Goal: Check status

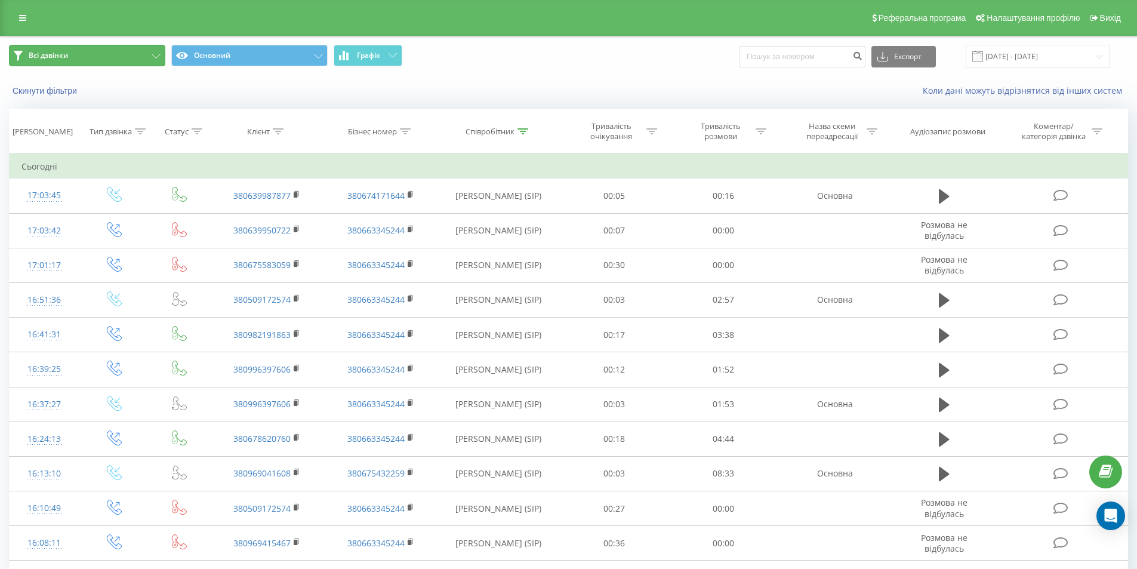
click at [149, 51] on button "Всі дзвінки" at bounding box center [87, 55] width 156 height 21
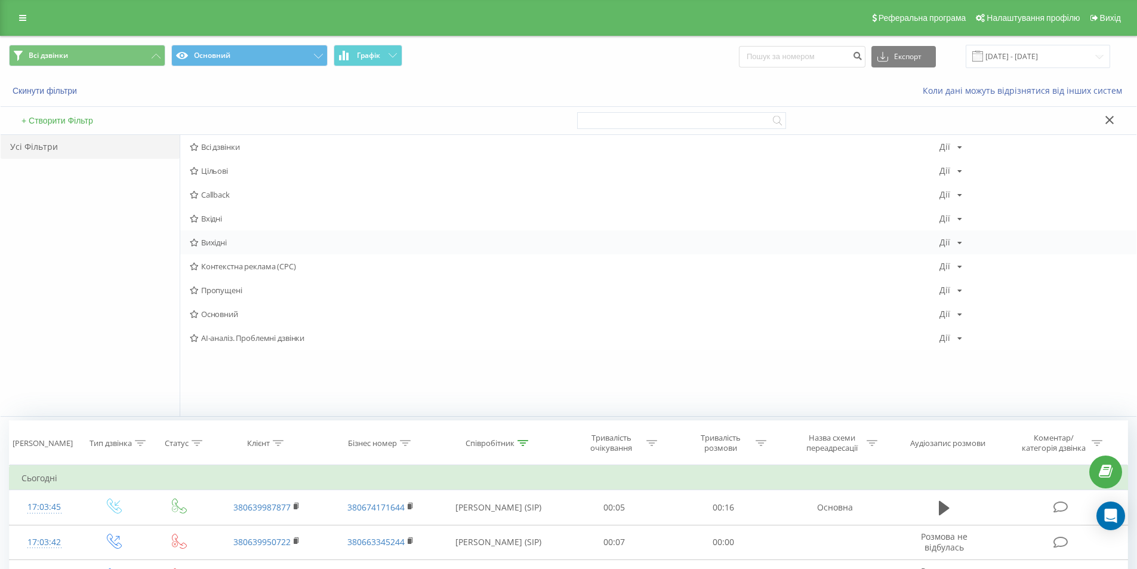
click at [246, 240] on span "Вихідні" at bounding box center [564, 242] width 749 height 8
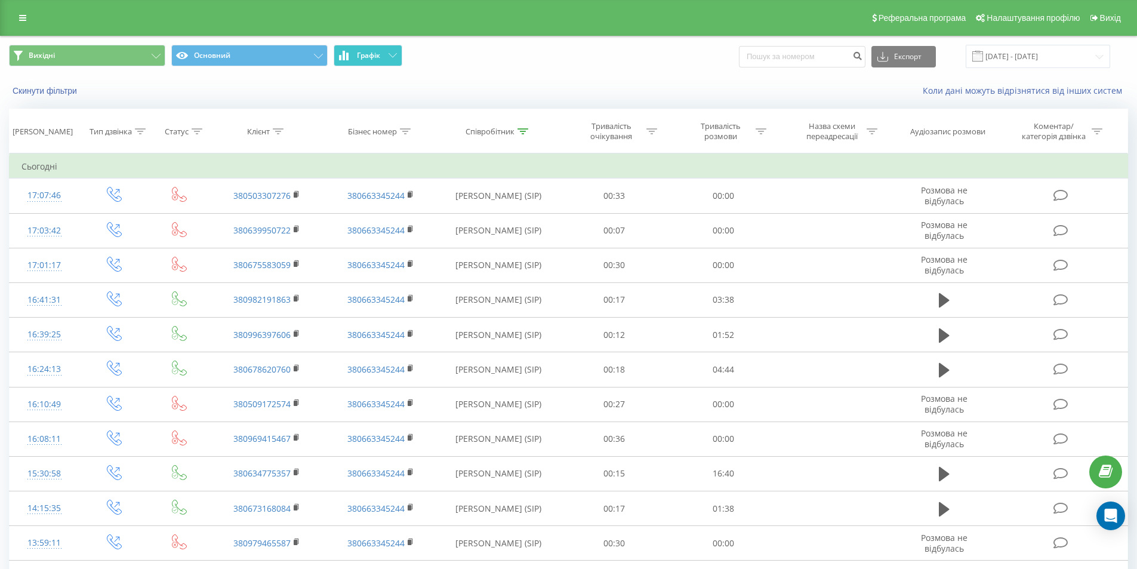
click at [371, 60] on button "Графік" at bounding box center [368, 55] width 69 height 21
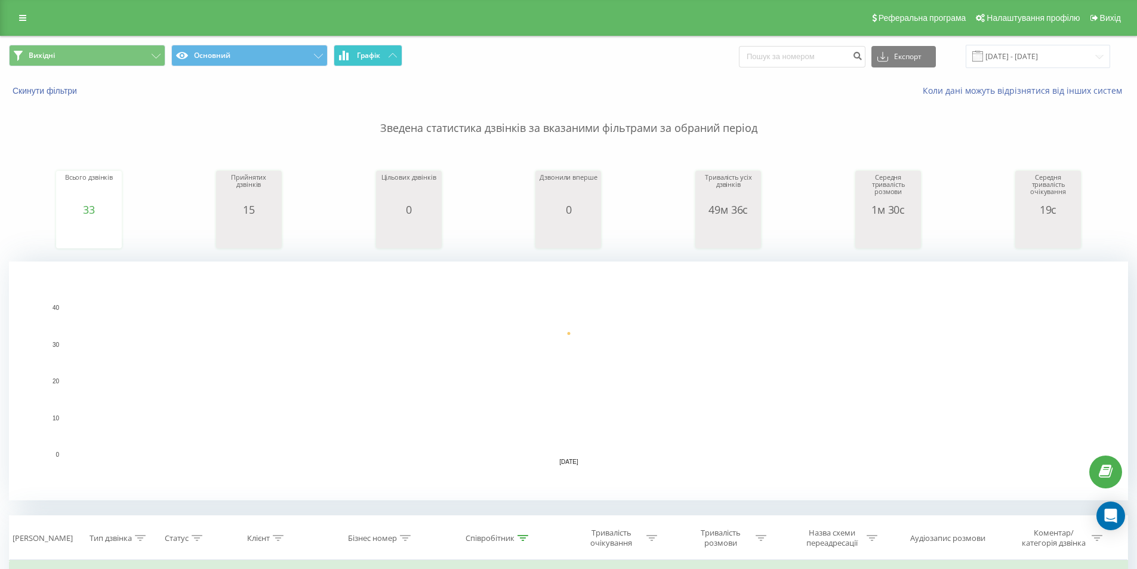
click at [374, 57] on span "Графік" at bounding box center [368, 55] width 23 height 8
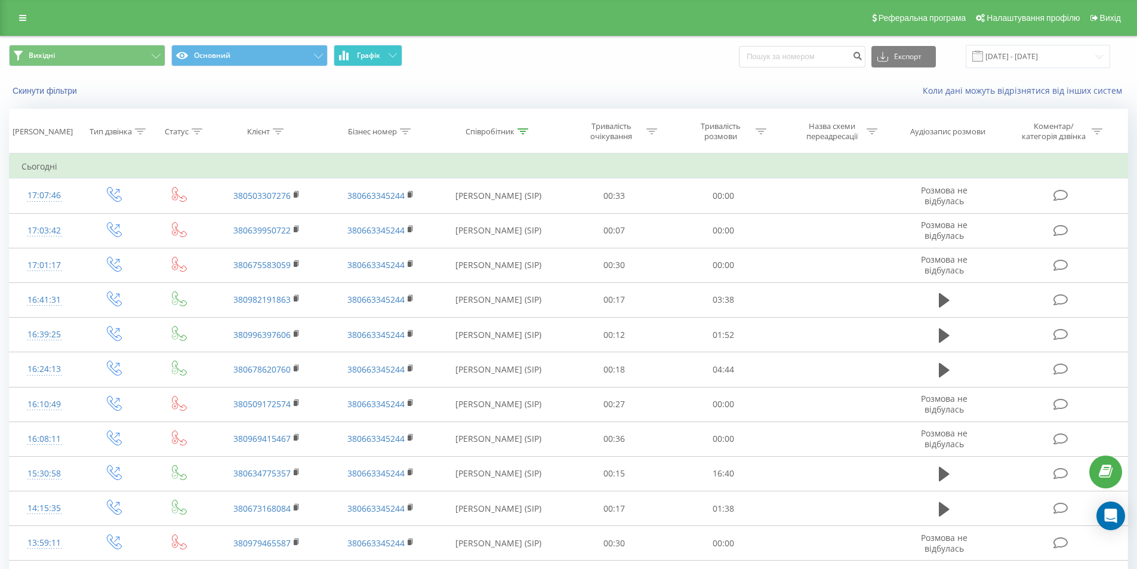
click at [371, 53] on span "Графік" at bounding box center [368, 55] width 23 height 8
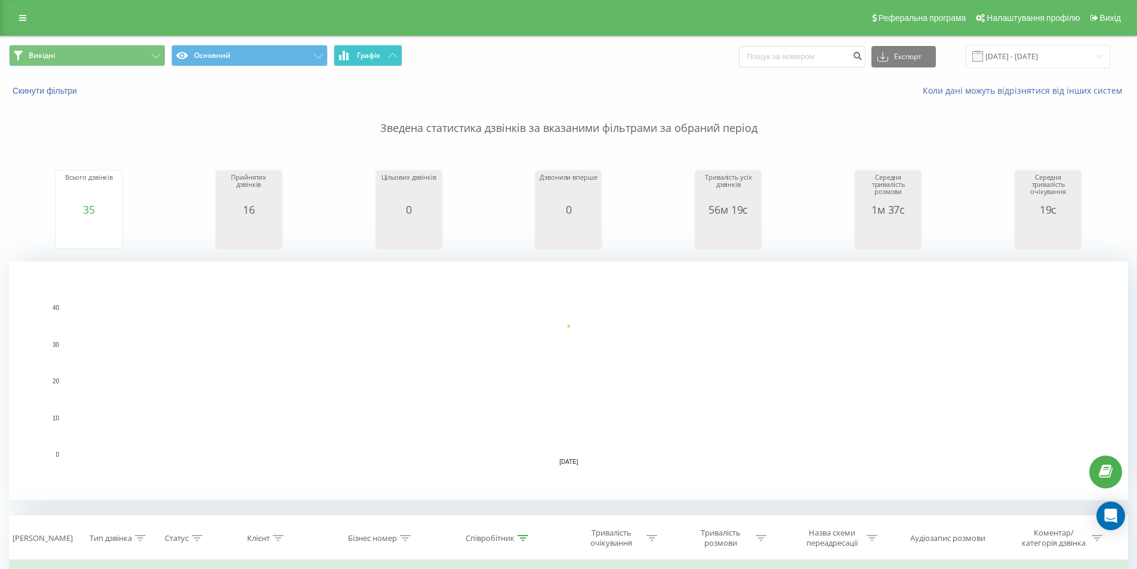
click at [388, 58] on button "Графік" at bounding box center [368, 55] width 69 height 21
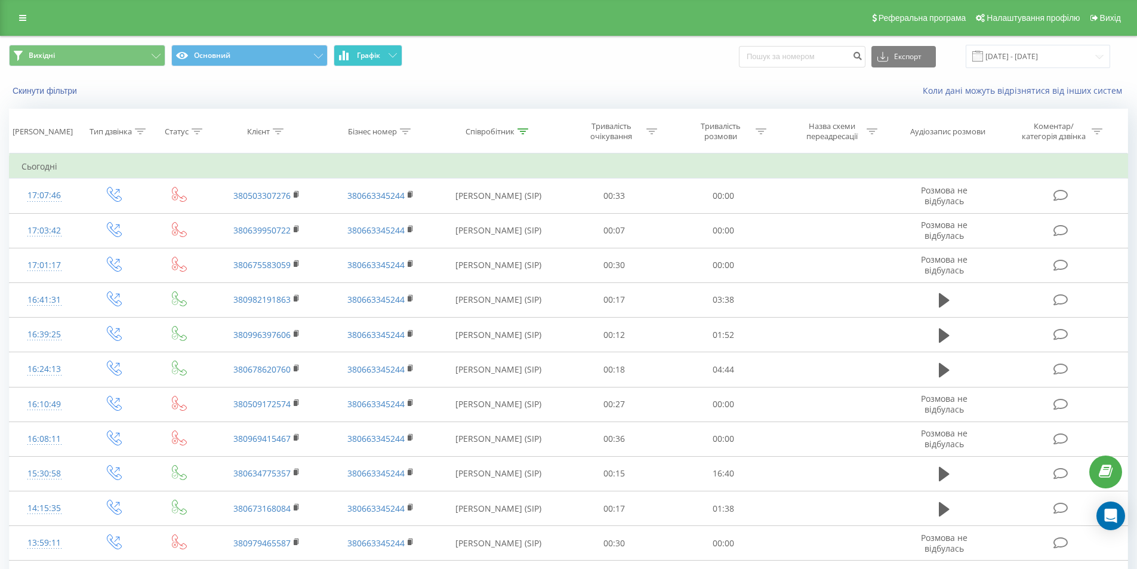
click at [354, 51] on button "Графік" at bounding box center [368, 55] width 69 height 21
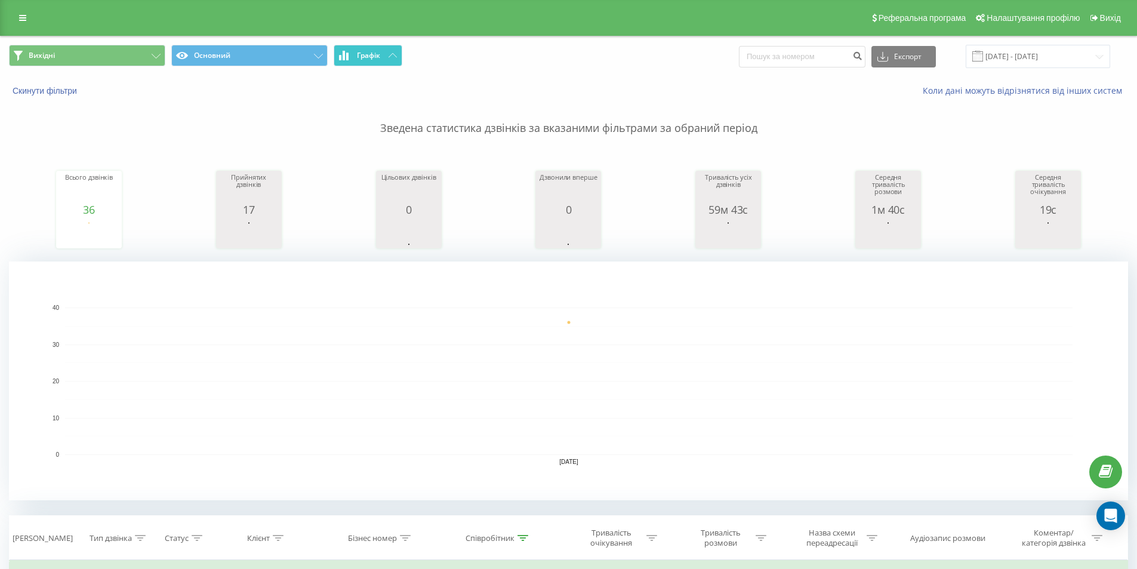
click at [387, 61] on button "Графік" at bounding box center [368, 55] width 69 height 21
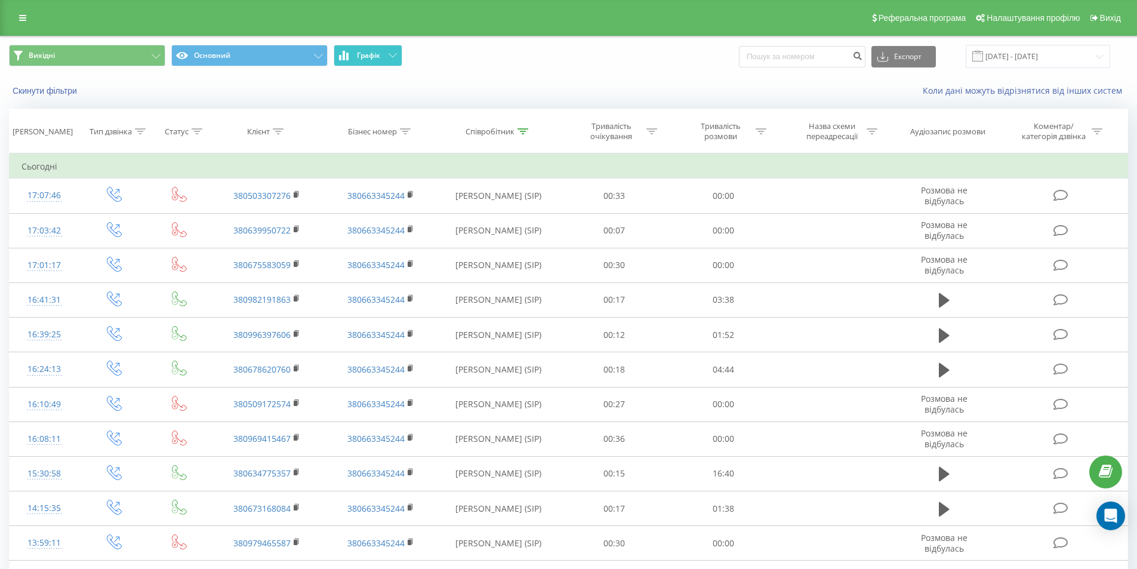
click at [366, 45] on button "Графік" at bounding box center [368, 55] width 69 height 21
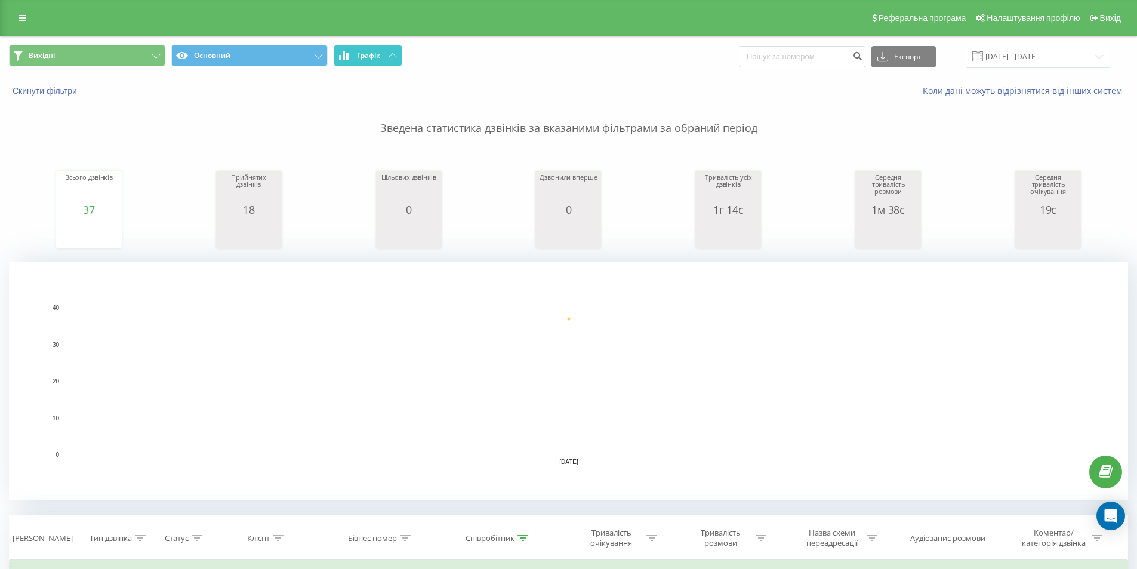
click at [384, 59] on button "Графік" at bounding box center [368, 55] width 69 height 21
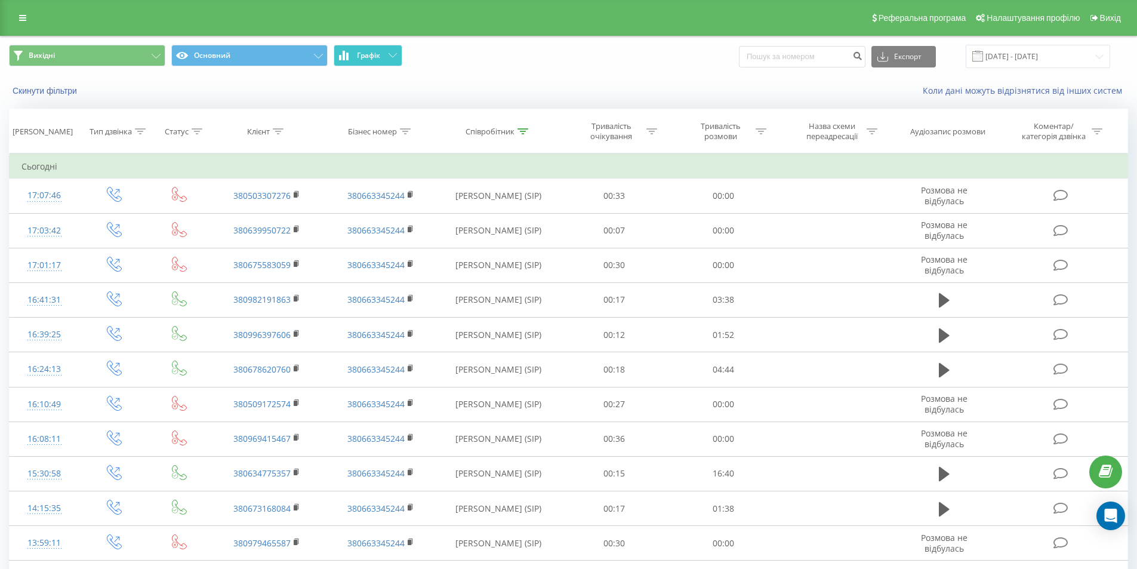
click at [381, 56] on button "Графік" at bounding box center [368, 55] width 69 height 21
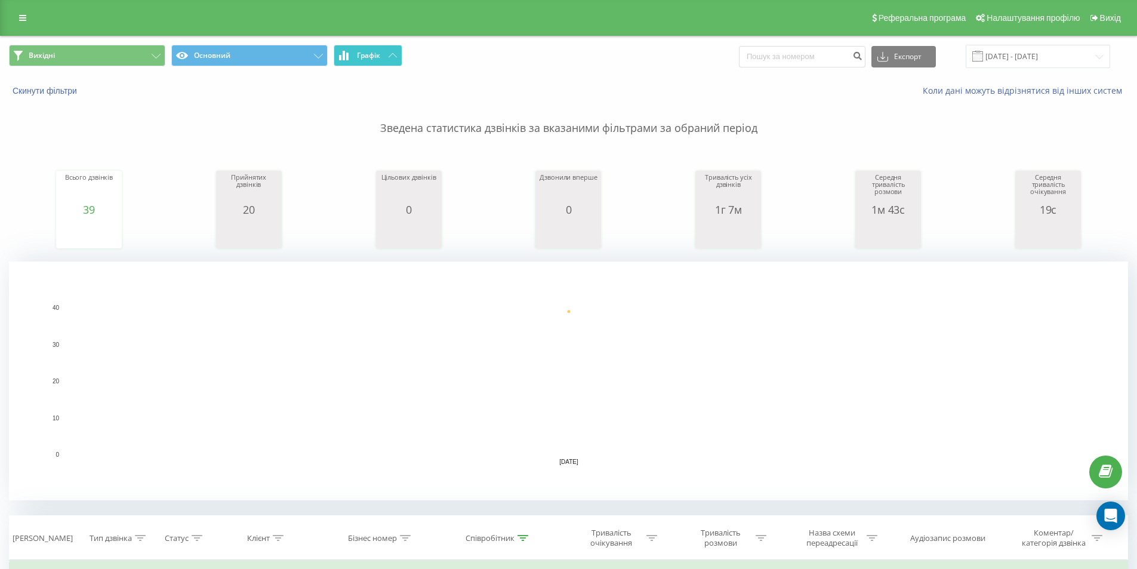
click at [388, 58] on button "Графік" at bounding box center [368, 55] width 69 height 21
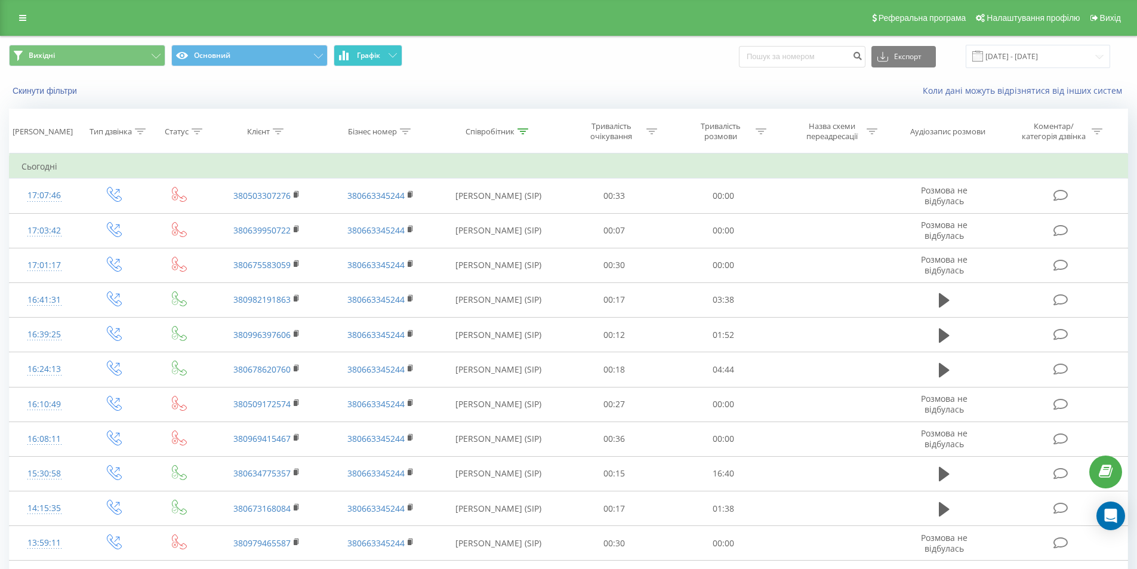
click at [363, 50] on button "Графік" at bounding box center [368, 55] width 69 height 21
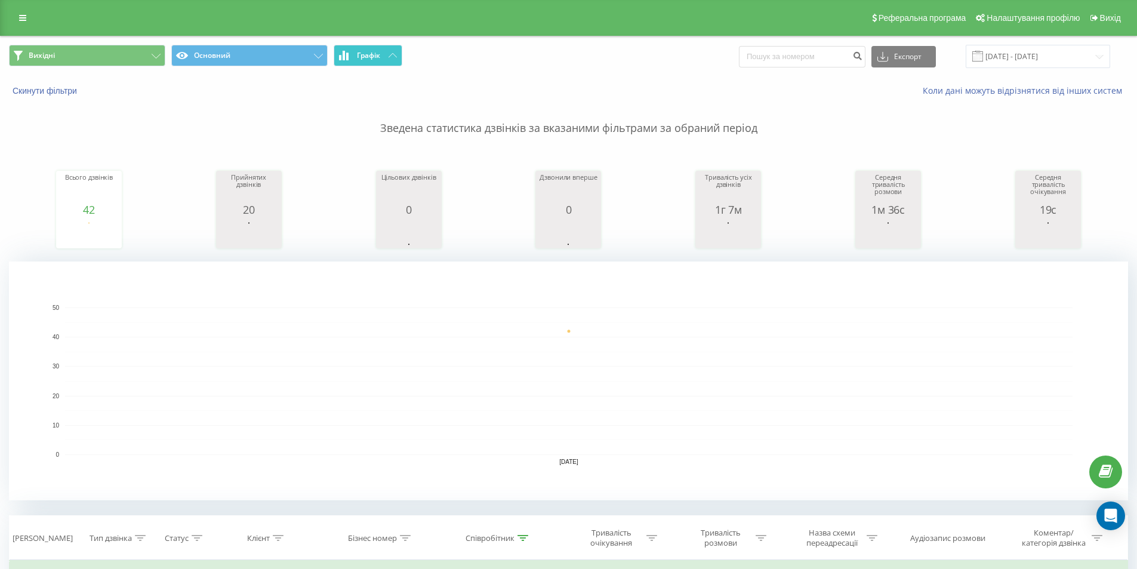
click at [371, 51] on span "Графік" at bounding box center [368, 55] width 23 height 8
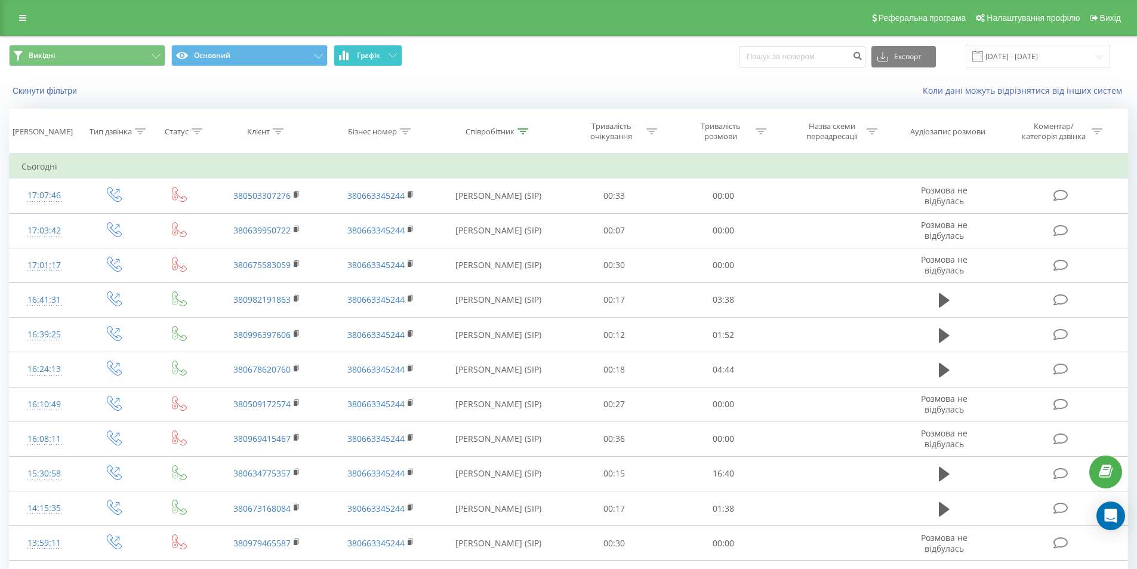
click at [379, 52] on span "Графік" at bounding box center [368, 55] width 23 height 8
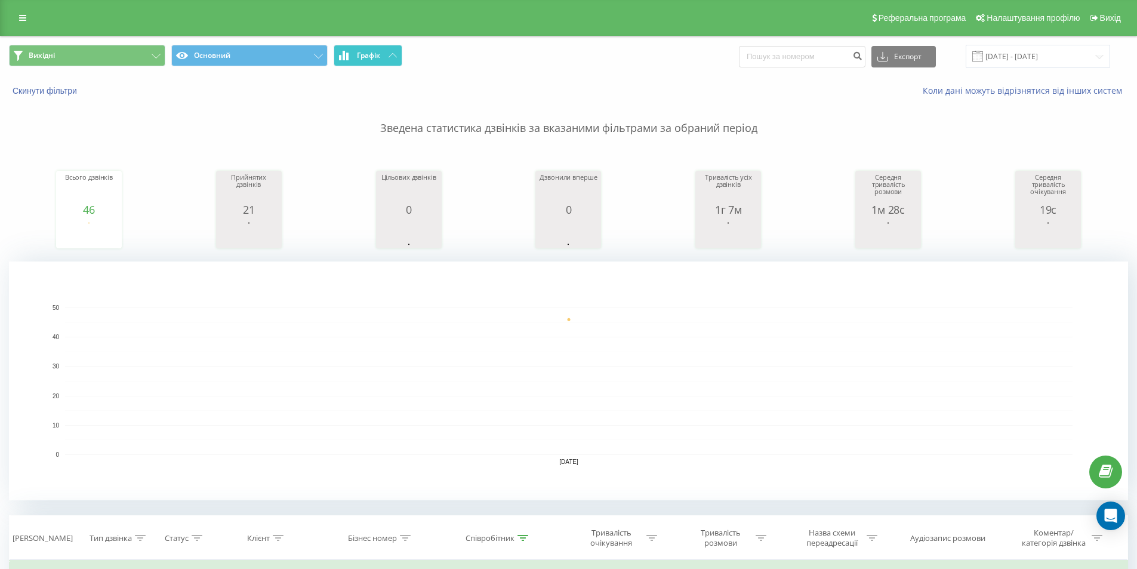
click at [383, 58] on button "Графік" at bounding box center [368, 55] width 69 height 21
